Goal: Task Accomplishment & Management: Complete application form

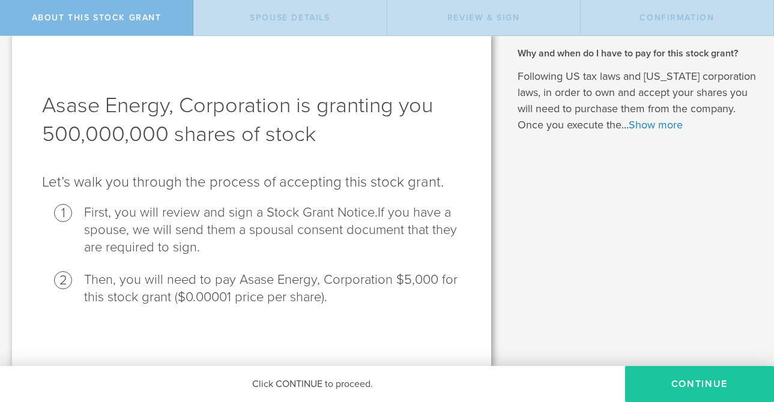
click at [698, 384] on button "CONTINUE" at bounding box center [699, 384] width 149 height 36
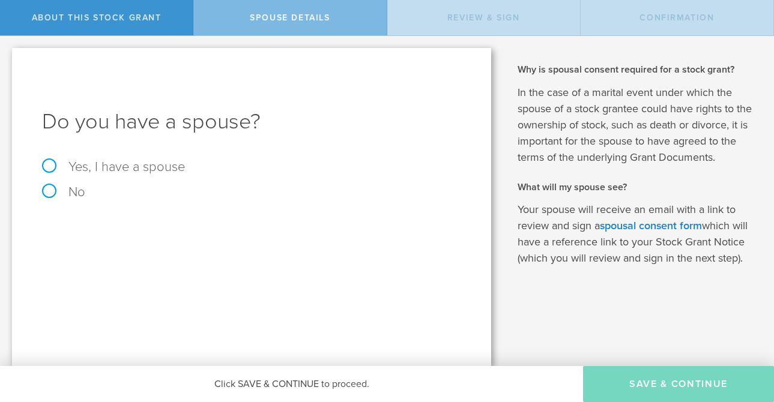
click at [134, 168] on label "Yes, I have a spouse" at bounding box center [251, 166] width 419 height 13
click at [8, 55] on input "Yes, I have a spouse" at bounding box center [4, 45] width 8 height 19
radio input "true"
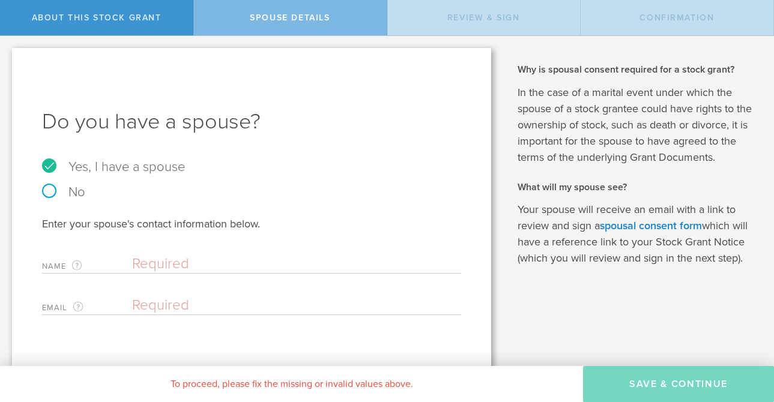
click at [162, 262] on input "text" at bounding box center [293, 264] width 323 height 18
click at [208, 267] on input "[PERSON_NAME]" at bounding box center [293, 264] width 323 height 18
click at [216, 265] on input "[PERSON_NAME]" at bounding box center [293, 264] width 323 height 18
type input "[PERSON_NAME]"
click at [185, 304] on input "email" at bounding box center [293, 306] width 323 height 18
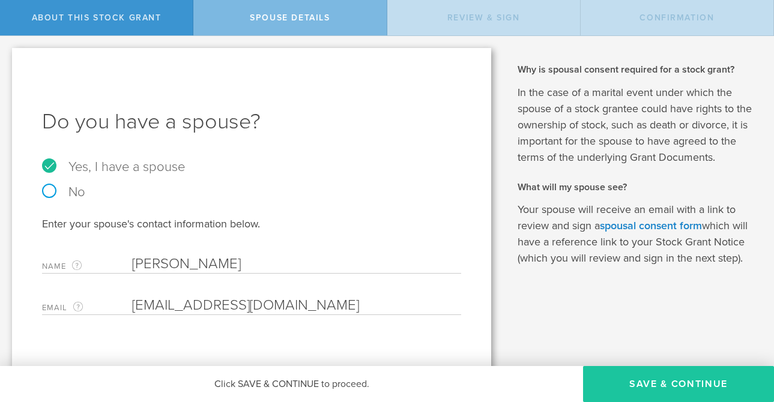
type input "[EMAIL_ADDRESS][DOMAIN_NAME]"
click at [637, 386] on button "Save & Continue" at bounding box center [678, 384] width 191 height 36
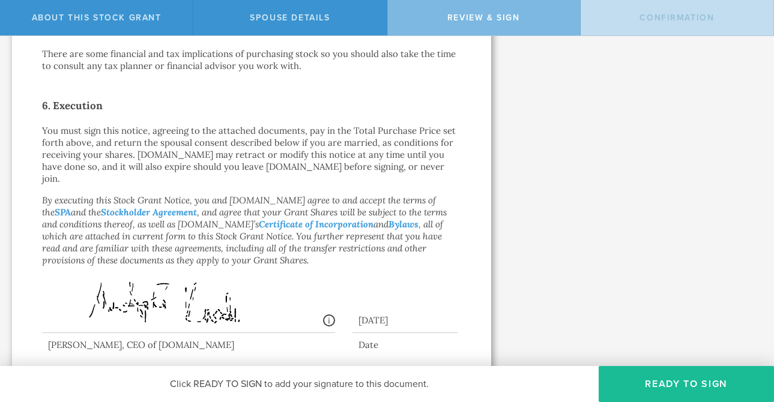
scroll to position [735, 0]
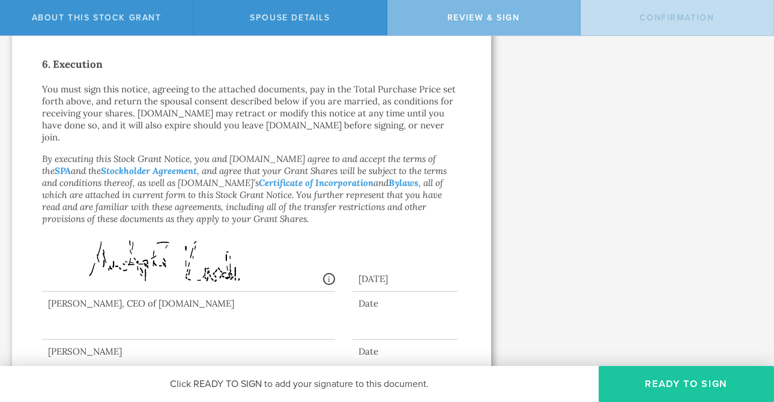
click at [662, 384] on button "Ready to Sign" at bounding box center [686, 384] width 175 height 36
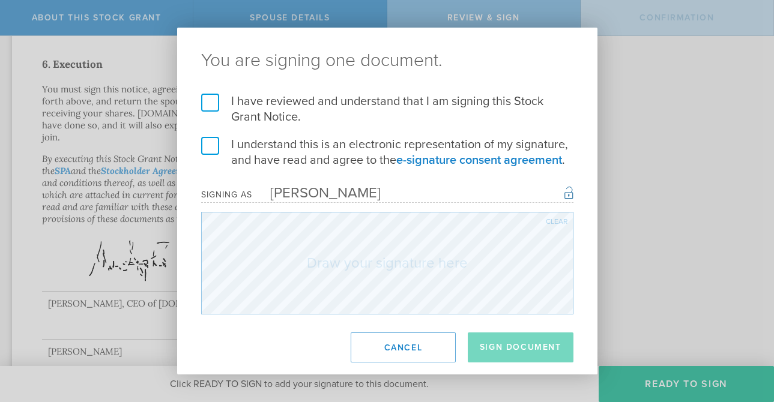
click at [204, 106] on label "I have reviewed and understand that I am signing this Stock Grant Notice." at bounding box center [387, 109] width 372 height 31
click at [0, 0] on input "I have reviewed and understand that I am signing this Stock Grant Notice." at bounding box center [0, 0] width 0 height 0
click at [207, 146] on label "I understand this is an electronic representation of my signature, and have rea…" at bounding box center [387, 152] width 372 height 31
click at [0, 0] on input "I understand this is an electronic representation of my signature, and have rea…" at bounding box center [0, 0] width 0 height 0
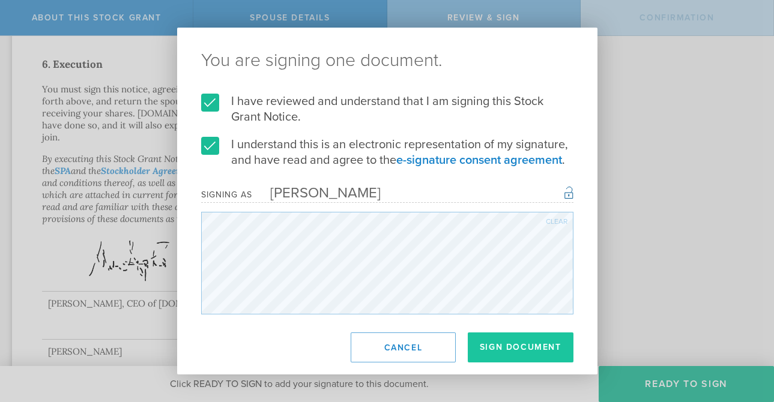
click at [525, 348] on button "Sign Document" at bounding box center [521, 348] width 106 height 30
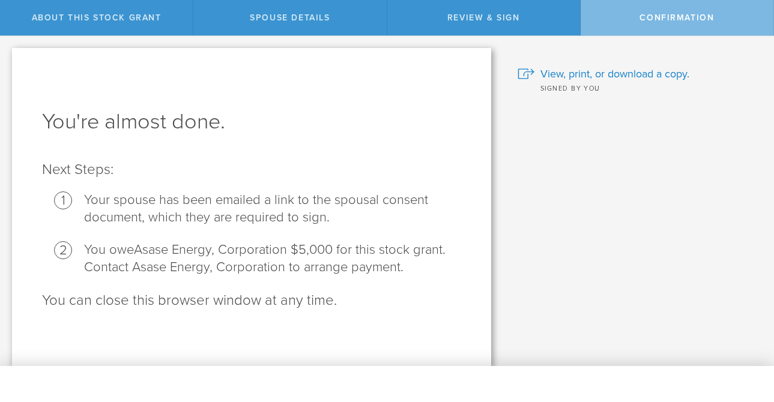
scroll to position [1, 0]
click at [662, 15] on span "Confirmation" at bounding box center [677, 18] width 74 height 10
click at [95, 19] on span "About this stock grant" at bounding box center [97, 18] width 130 height 10
click at [577, 76] on span "View, print, or download a copy." at bounding box center [615, 73] width 149 height 16
